Goal: Entertainment & Leisure: Consume media (video, audio)

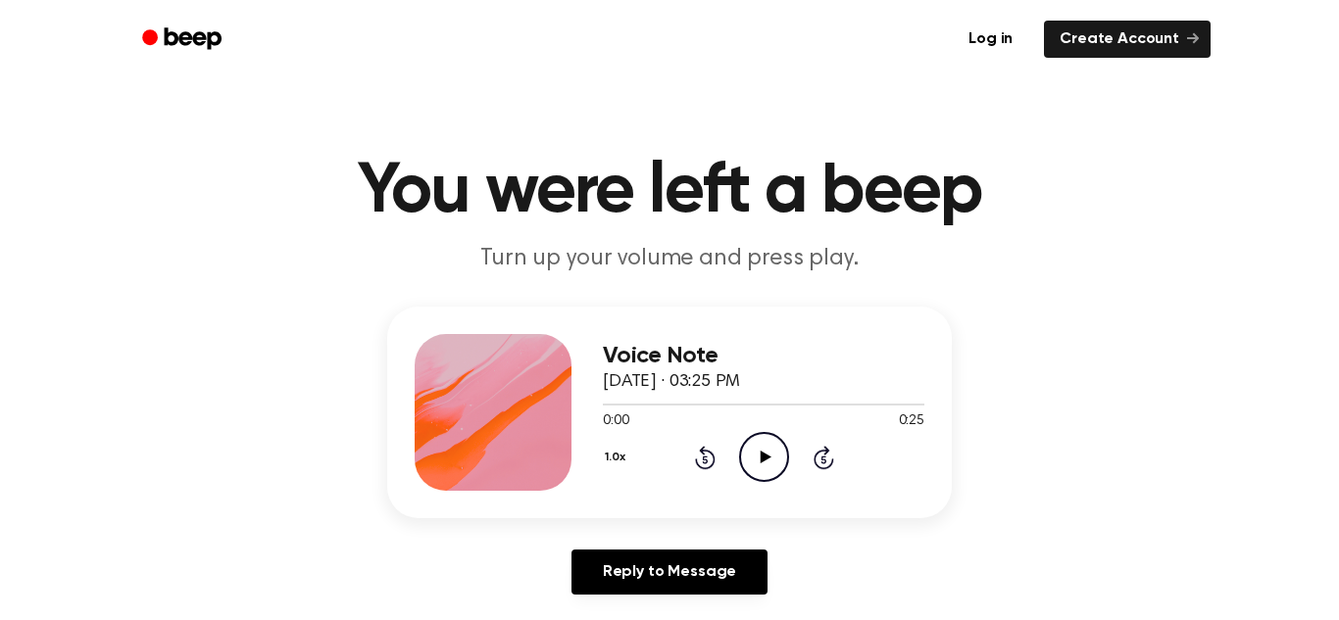
click at [764, 455] on icon at bounding box center [765, 457] width 11 height 13
click at [758, 455] on icon "Play Audio" at bounding box center [764, 457] width 50 height 50
click at [757, 458] on icon "Play Audio" at bounding box center [764, 457] width 50 height 50
click at [771, 476] on icon "Play Audio" at bounding box center [764, 457] width 50 height 50
click at [761, 454] on icon at bounding box center [765, 457] width 11 height 13
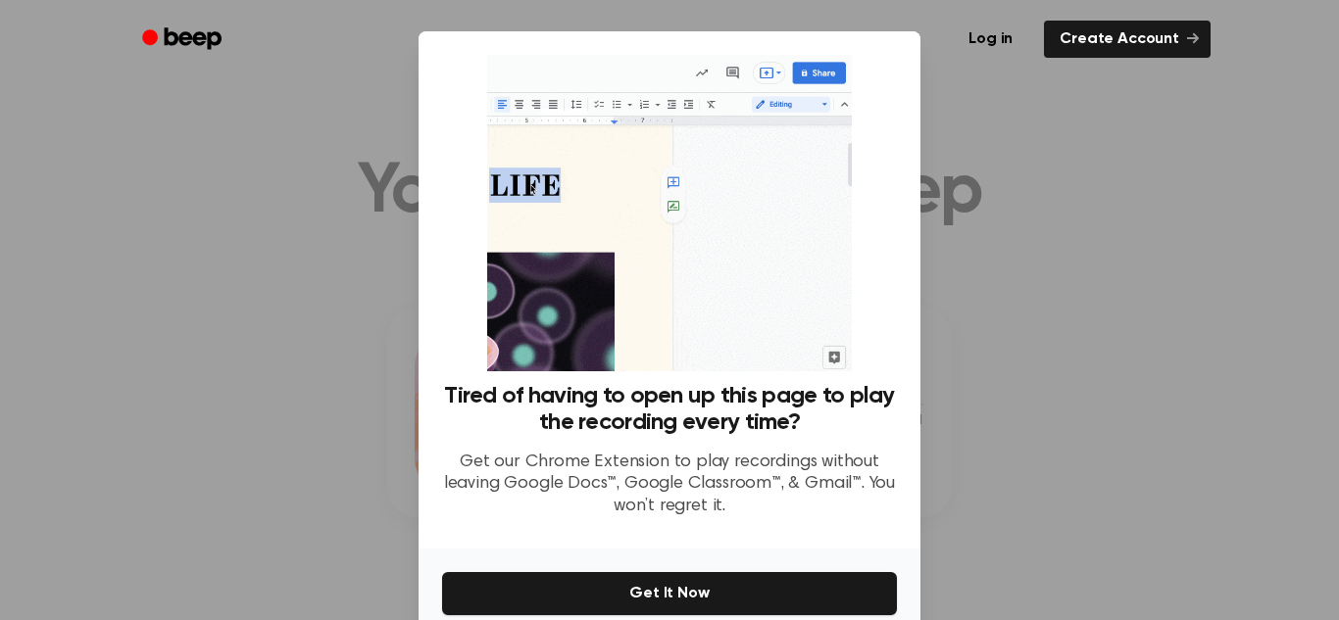
click at [1212, 294] on div at bounding box center [669, 310] width 1339 height 620
click at [410, 2] on div "Log in Create Account" at bounding box center [669, 39] width 1082 height 78
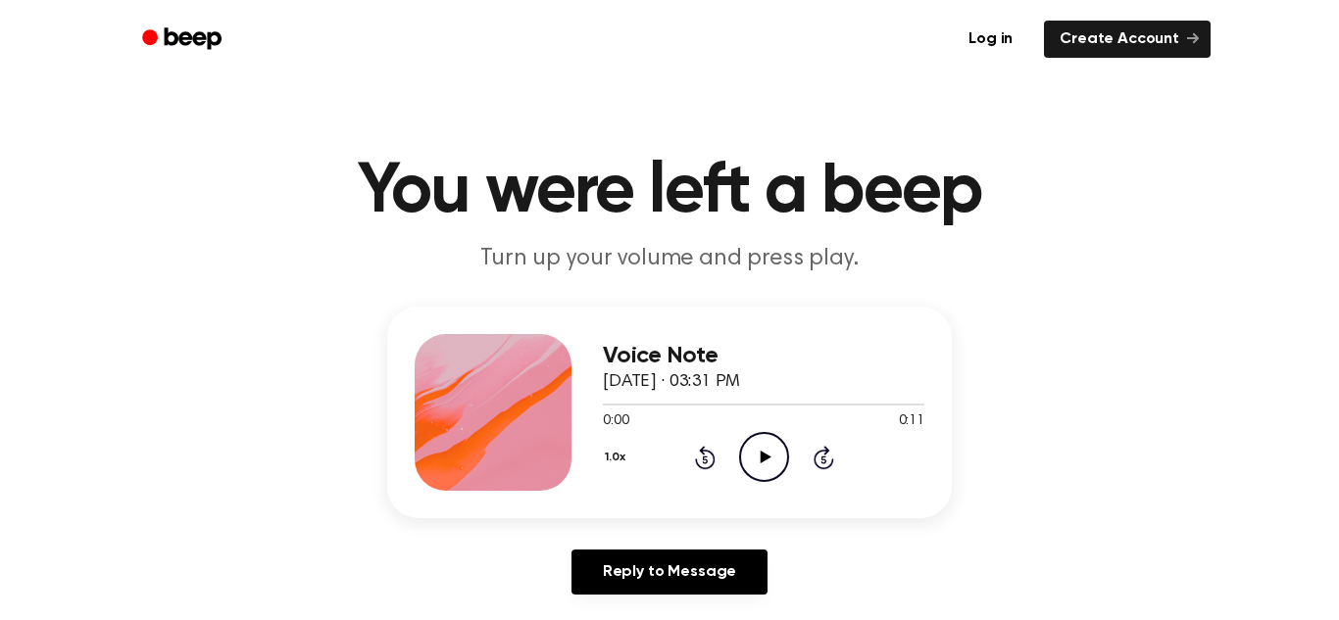
click at [748, 447] on icon "Play Audio" at bounding box center [764, 457] width 50 height 50
click at [754, 454] on icon "Play Audio" at bounding box center [764, 457] width 50 height 50
click at [755, 472] on icon "Play Audio" at bounding box center [764, 457] width 50 height 50
click at [757, 449] on icon "Play Audio" at bounding box center [764, 457] width 50 height 50
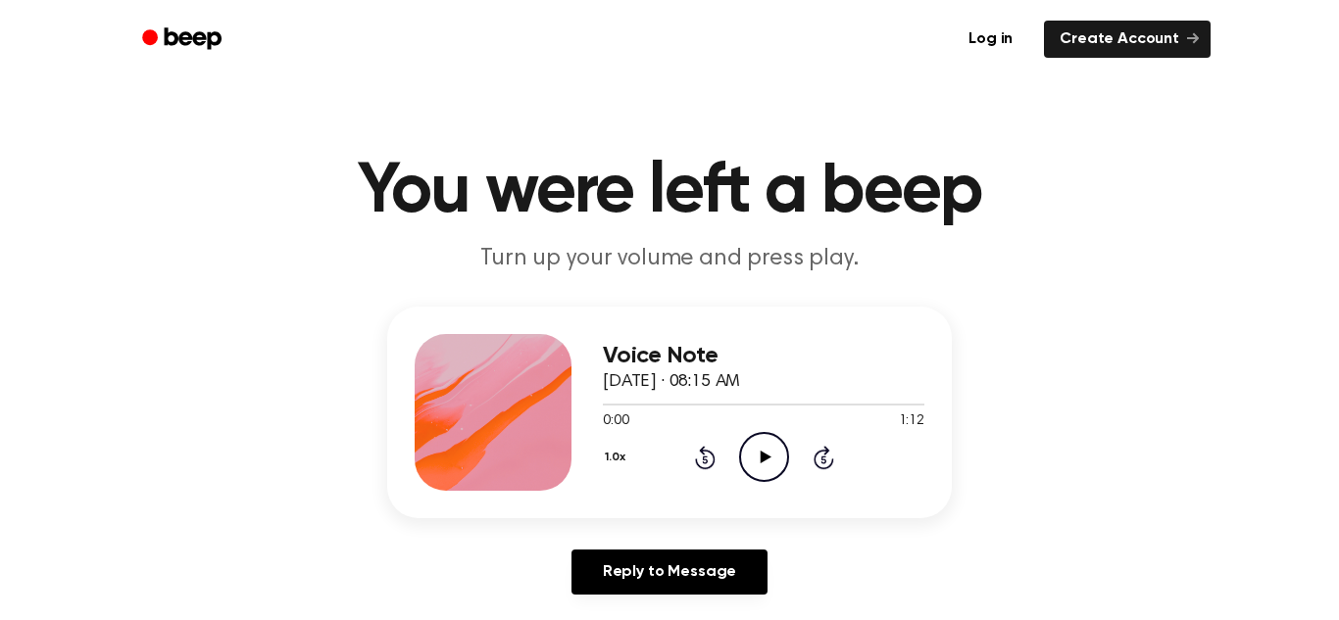
click at [764, 452] on icon "Play Audio" at bounding box center [764, 457] width 50 height 50
click at [764, 452] on icon "Pause Audio" at bounding box center [764, 457] width 50 height 50
click at [764, 452] on icon "Play Audio" at bounding box center [764, 457] width 50 height 50
click at [767, 447] on icon "Play Audio" at bounding box center [764, 457] width 50 height 50
click at [763, 459] on icon at bounding box center [765, 457] width 11 height 13
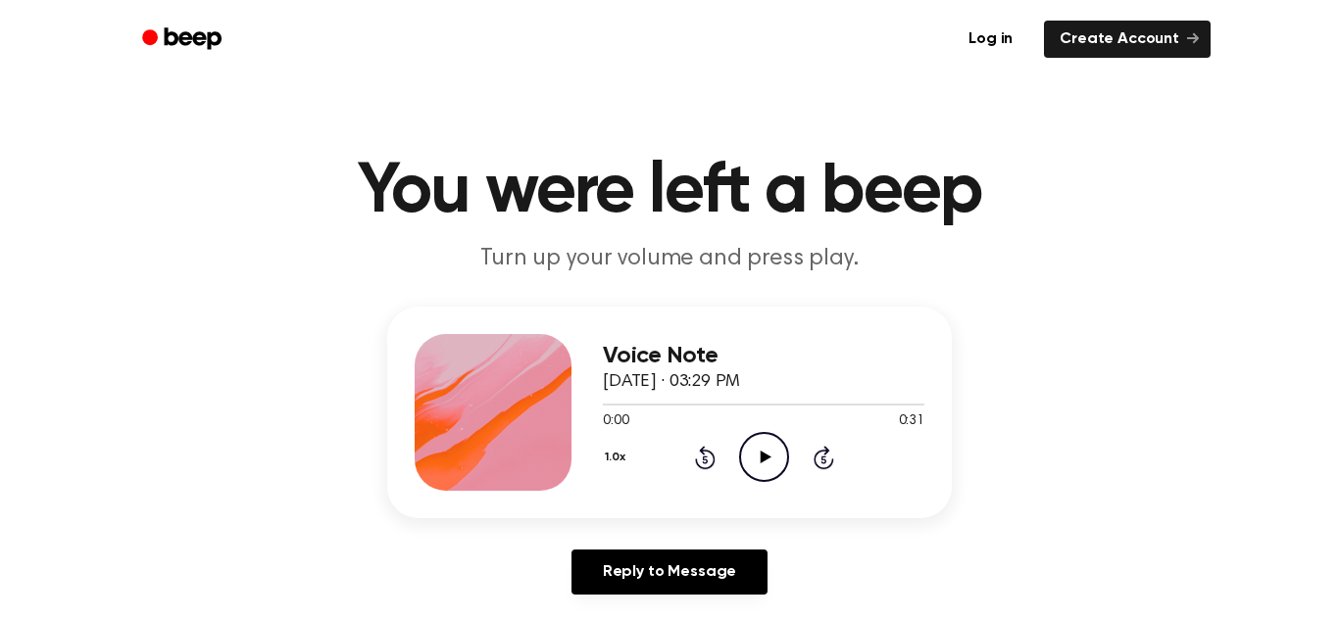
click at [762, 466] on icon "Play Audio" at bounding box center [764, 457] width 50 height 50
click at [762, 442] on icon "Play Audio" at bounding box center [764, 457] width 50 height 50
click at [759, 467] on icon "Play Audio" at bounding box center [764, 457] width 50 height 50
click at [764, 457] on icon at bounding box center [765, 457] width 11 height 13
click at [746, 440] on circle at bounding box center [764, 457] width 48 height 48
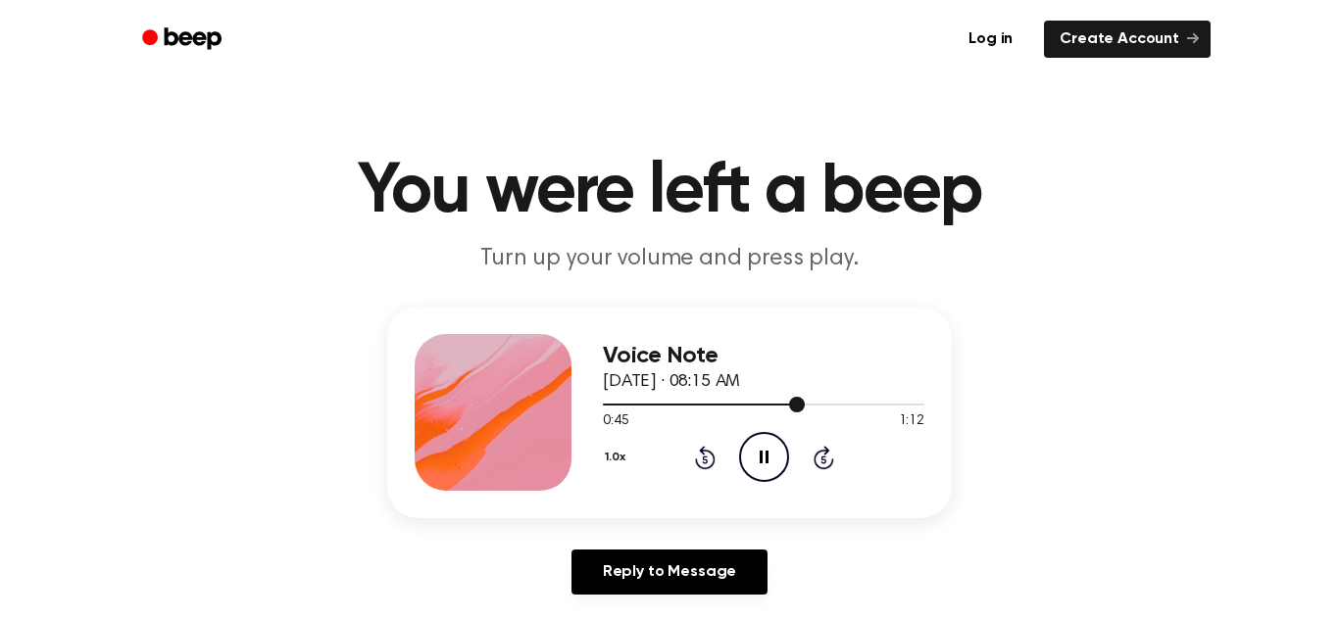
drag, startPoint x: 797, startPoint y: 403, endPoint x: 831, endPoint y: 404, distance: 34.3
click at [831, 404] on div at bounding box center [764, 404] width 322 height 16
click at [771, 449] on icon "Play Audio" at bounding box center [764, 457] width 50 height 50
click at [771, 449] on icon "Pause Audio" at bounding box center [764, 457] width 50 height 50
click at [745, 450] on icon "Play Audio" at bounding box center [764, 457] width 50 height 50
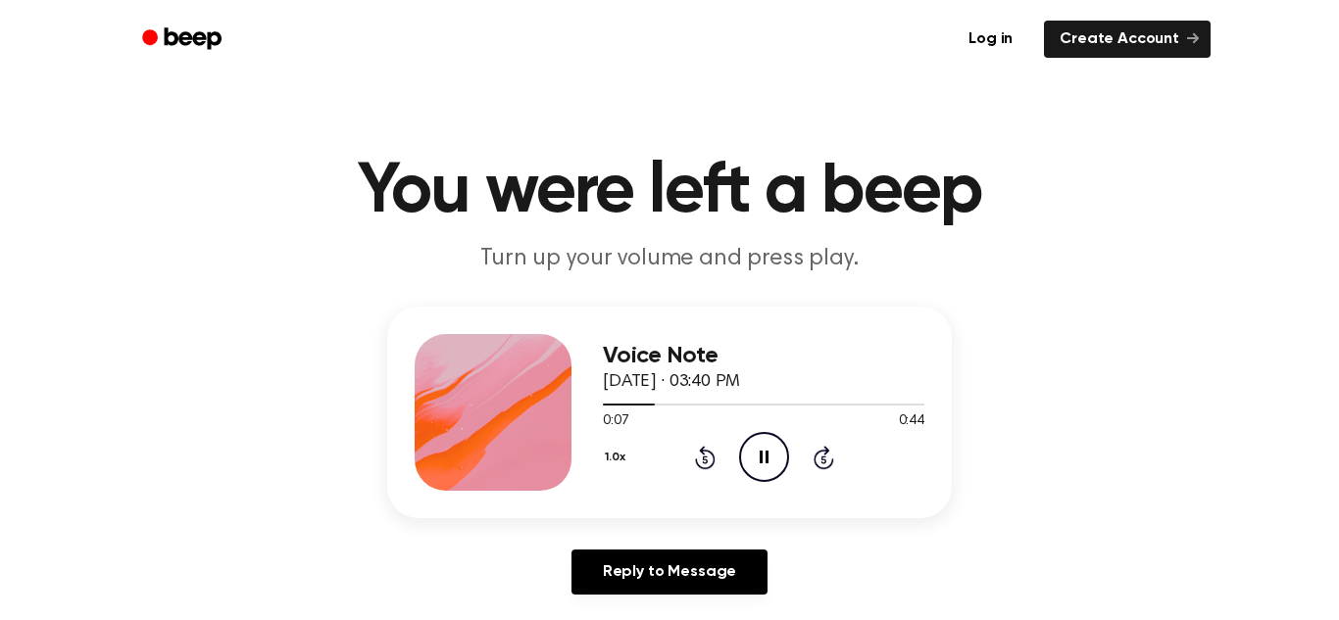
click at [745, 450] on icon "Pause Audio" at bounding box center [764, 457] width 50 height 50
click at [768, 461] on icon "Play Audio" at bounding box center [764, 457] width 50 height 50
click at [768, 461] on icon at bounding box center [764, 457] width 9 height 13
drag, startPoint x: 653, startPoint y: 412, endPoint x: 569, endPoint y: 409, distance: 84.4
click at [569, 409] on div "Voice Note September 10, 2025 · 03:37 PM 0:11 0:54 Your browser does not suppor…" at bounding box center [669, 413] width 565 height 212
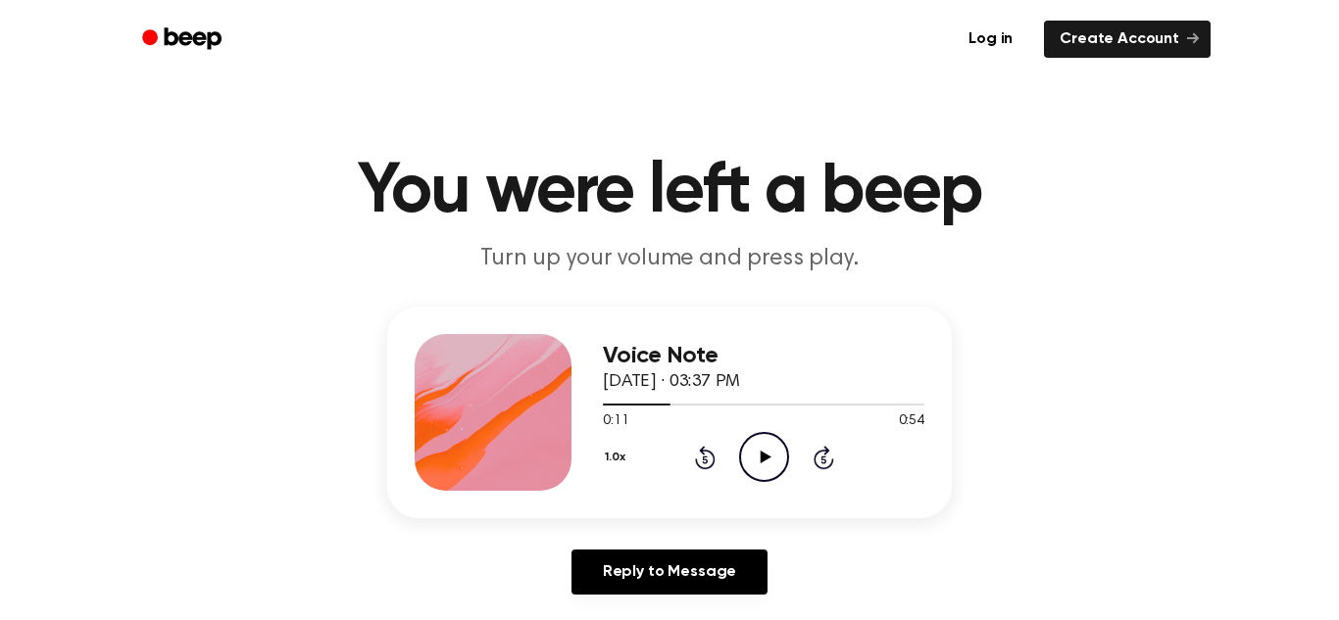
click at [765, 471] on icon "Play Audio" at bounding box center [764, 457] width 50 height 50
drag, startPoint x: 680, startPoint y: 408, endPoint x: 550, endPoint y: 411, distance: 130.4
click at [550, 411] on div "Voice Note September 10, 2025 · 03:37 PM 0:13 0:54 Your browser does not suppor…" at bounding box center [669, 413] width 565 height 212
click at [694, 453] on icon "Rewind 5 seconds" at bounding box center [705, 457] width 22 height 25
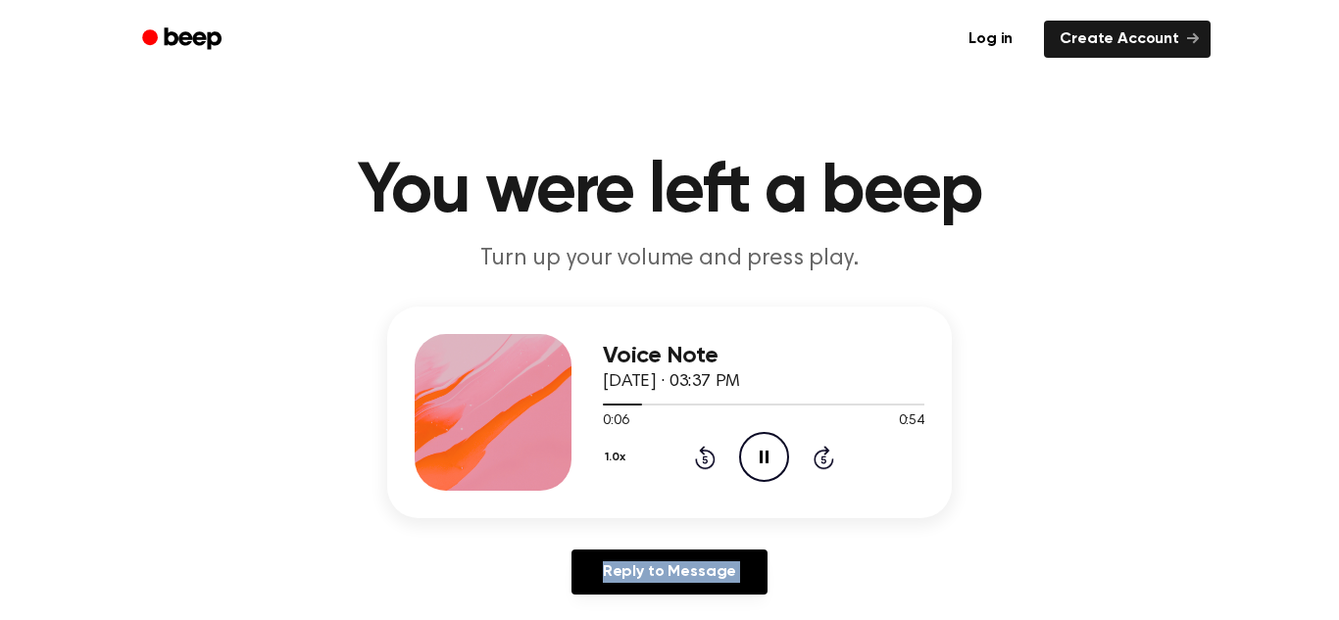
click at [694, 453] on icon "Rewind 5 seconds" at bounding box center [705, 457] width 22 height 25
click at [752, 449] on icon "Play Audio" at bounding box center [764, 457] width 50 height 50
